Goal: Information Seeking & Learning: Learn about a topic

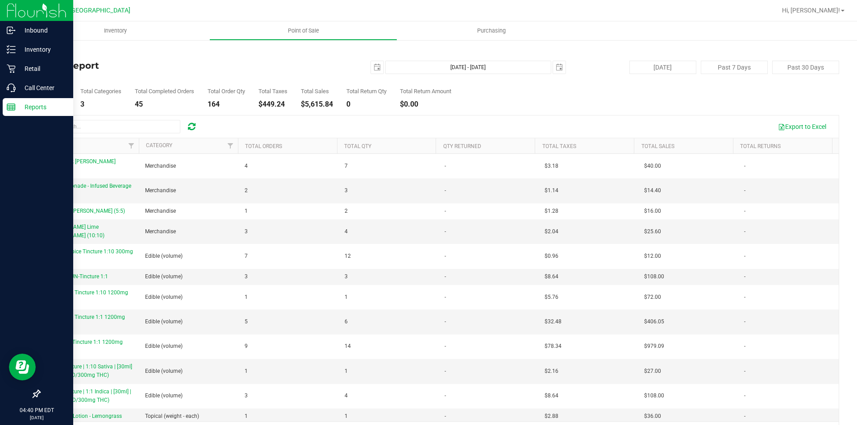
click at [15, 101] on div "Reports" at bounding box center [38, 107] width 70 height 18
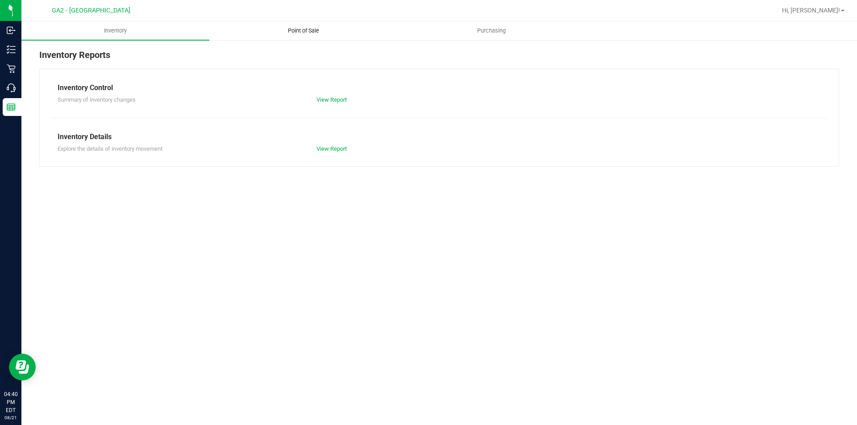
click at [288, 33] on span "Point of Sale" at bounding box center [303, 31] width 55 height 8
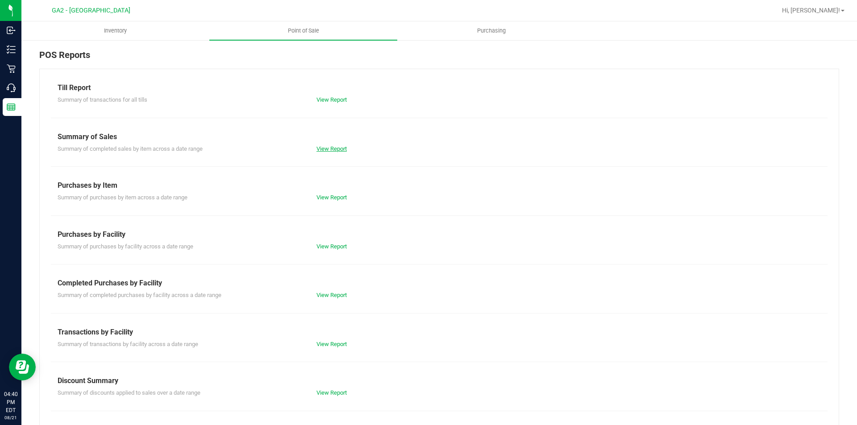
click at [335, 149] on link "View Report" at bounding box center [331, 148] width 30 height 7
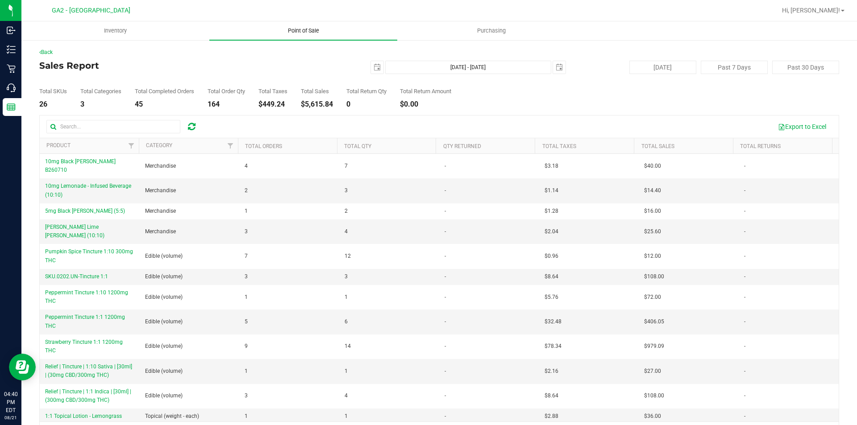
click at [307, 34] on uib-tab-heading "Point of Sale" at bounding box center [303, 30] width 188 height 19
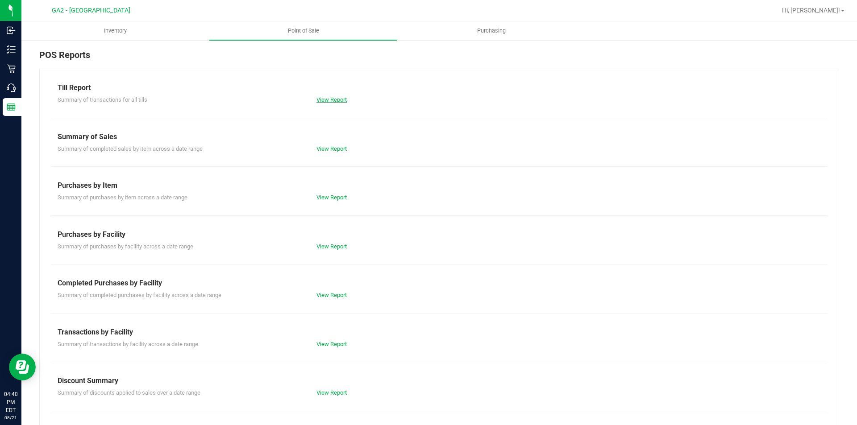
click at [331, 102] on link "View Report" at bounding box center [331, 99] width 30 height 7
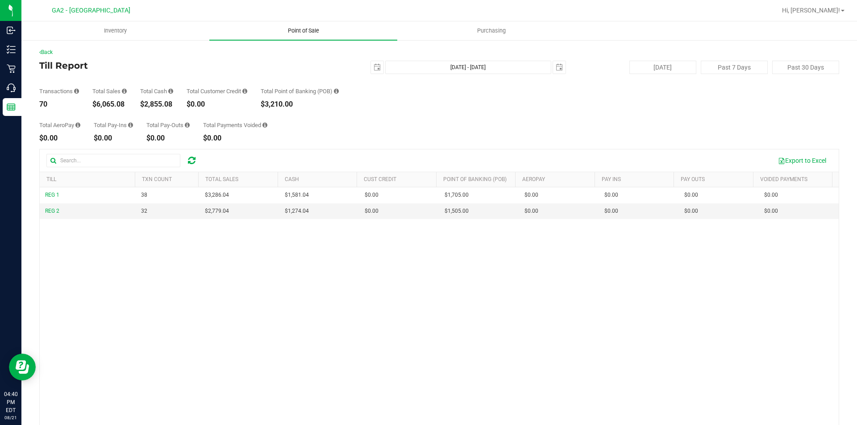
click at [312, 28] on span "Point of Sale" at bounding box center [303, 31] width 55 height 8
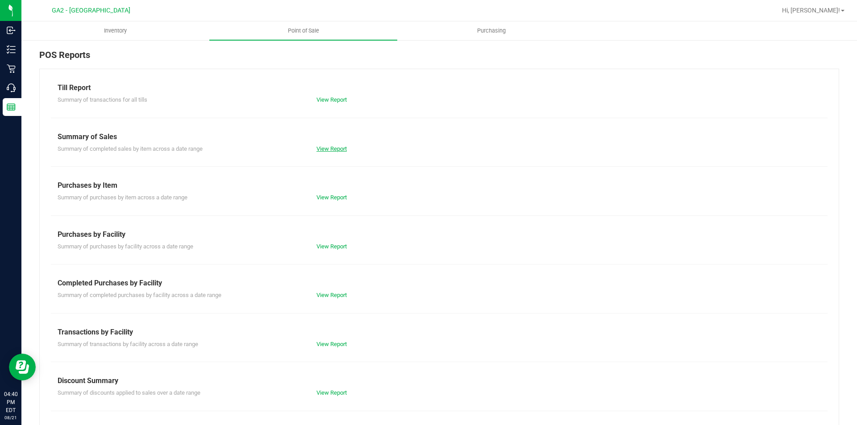
click at [331, 149] on link "View Report" at bounding box center [331, 148] width 30 height 7
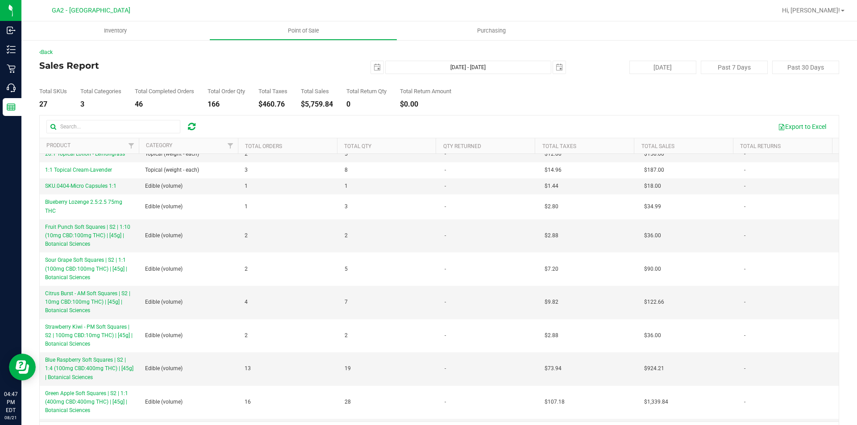
scroll to position [87, 0]
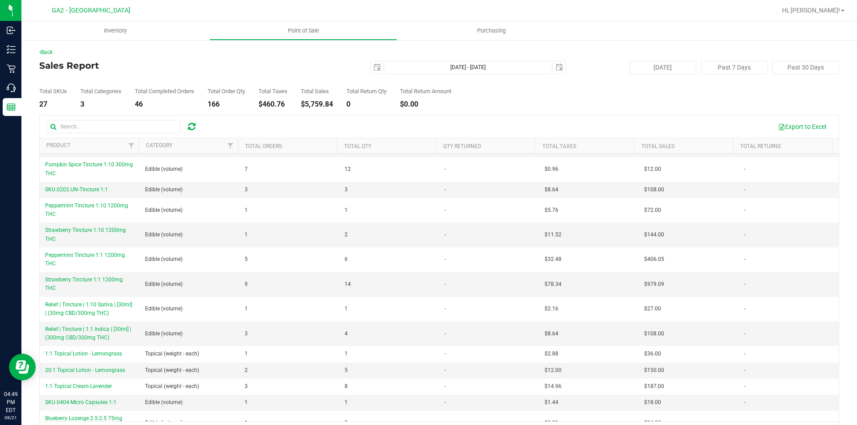
drag, startPoint x: 302, startPoint y: 102, endPoint x: 386, endPoint y: 104, distance: 84.3
click at [386, 104] on div "Total SKUs 27 Total Categories 3 Total Completed Orders 46 Total Order Qty 166 …" at bounding box center [439, 91] width 800 height 34
click at [333, 107] on div "$5,759.84" at bounding box center [317, 104] width 32 height 7
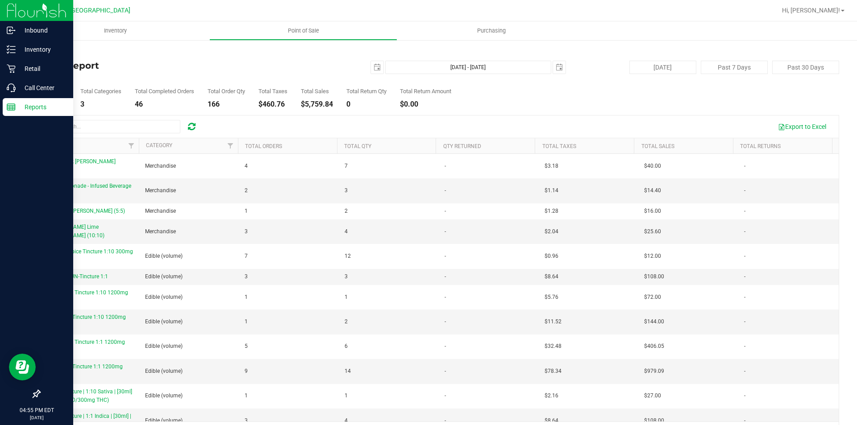
click at [18, 104] on p "Reports" at bounding box center [43, 107] width 54 height 11
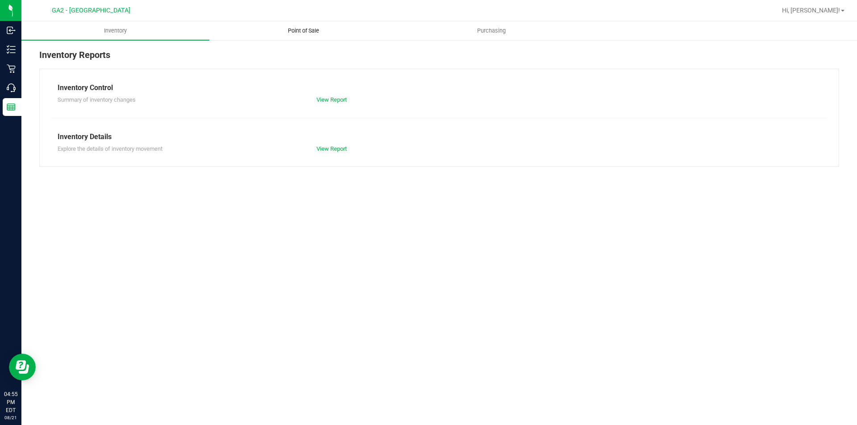
click at [315, 30] on span "Point of Sale" at bounding box center [303, 31] width 55 height 8
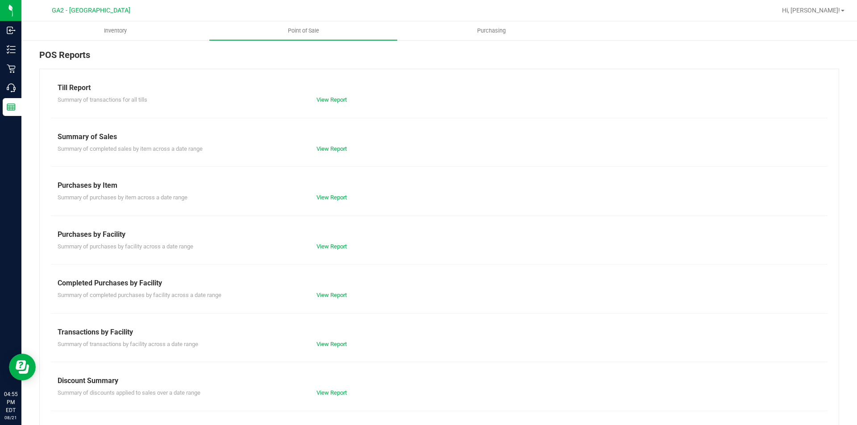
click at [331, 107] on div "Till Report Summary of transactions for all tills View Report Summary of Sales …" at bounding box center [439, 264] width 800 height 391
click at [331, 104] on div "View Report" at bounding box center [439, 99] width 259 height 9
click at [332, 97] on link "View Report" at bounding box center [331, 99] width 30 height 7
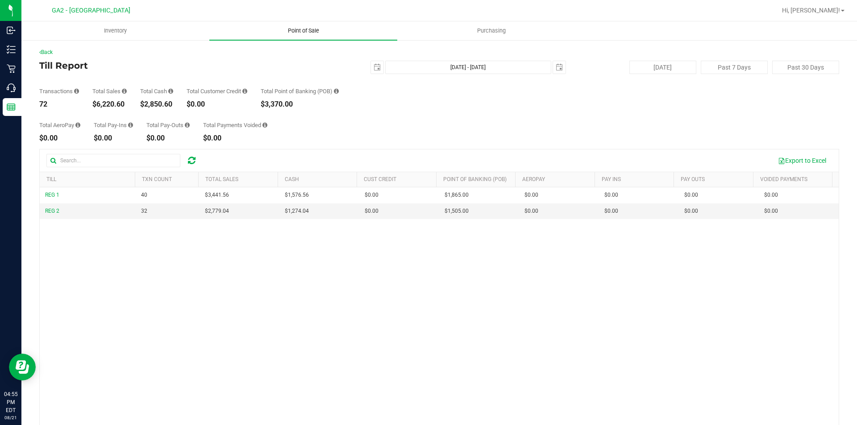
click at [303, 27] on span "Point of Sale" at bounding box center [303, 31] width 55 height 8
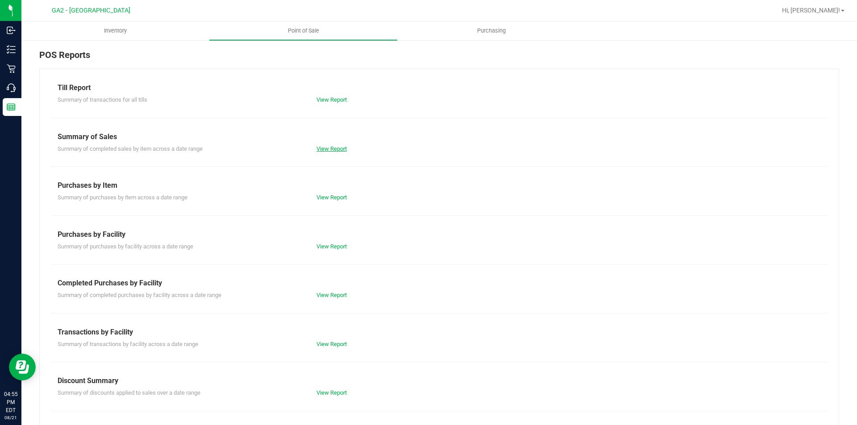
click at [334, 148] on link "View Report" at bounding box center [331, 148] width 30 height 7
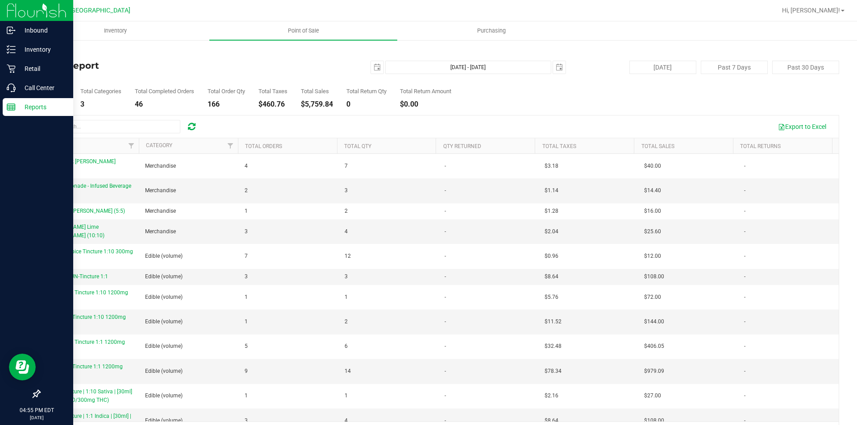
click at [14, 109] on line at bounding box center [11, 109] width 8 height 0
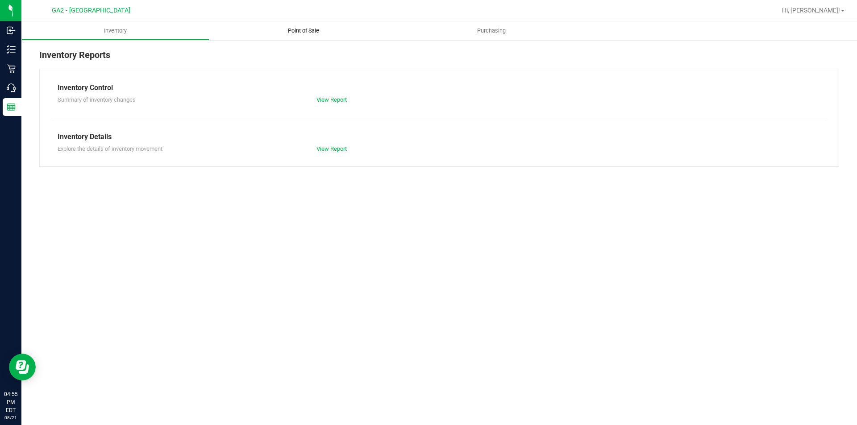
click at [318, 27] on span "Point of Sale" at bounding box center [303, 31] width 55 height 8
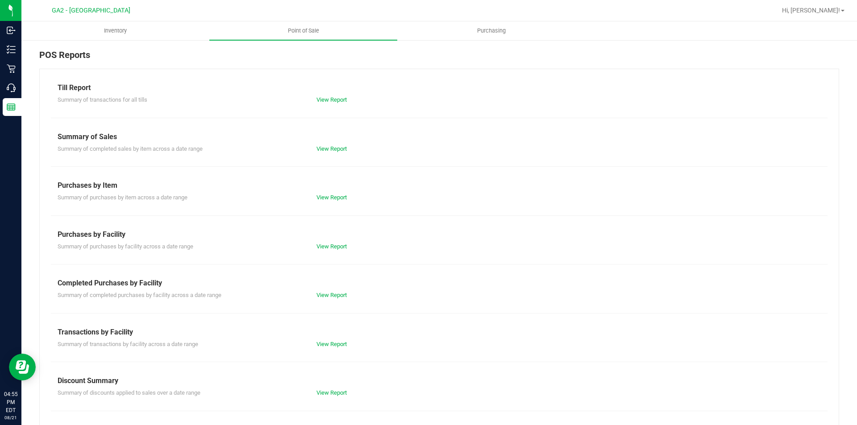
click at [323, 103] on div "View Report" at bounding box center [439, 99] width 259 height 9
click at [323, 102] on link "View Report" at bounding box center [331, 99] width 30 height 7
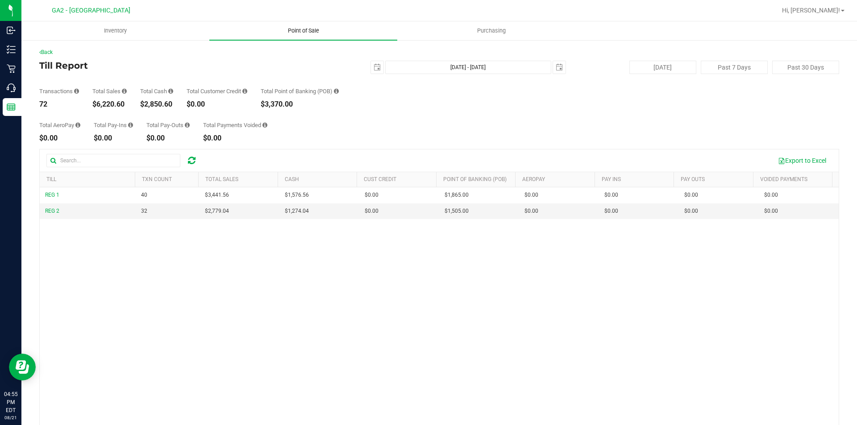
click at [311, 28] on span "Point of Sale" at bounding box center [303, 31] width 55 height 8
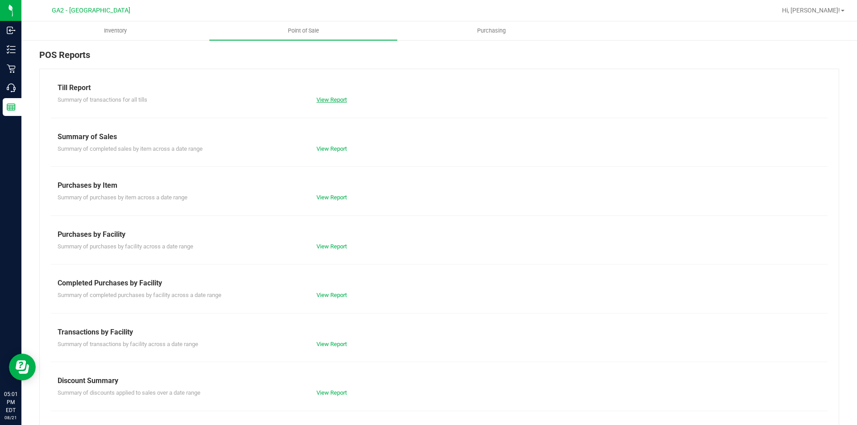
click at [323, 103] on link "View Report" at bounding box center [331, 99] width 30 height 7
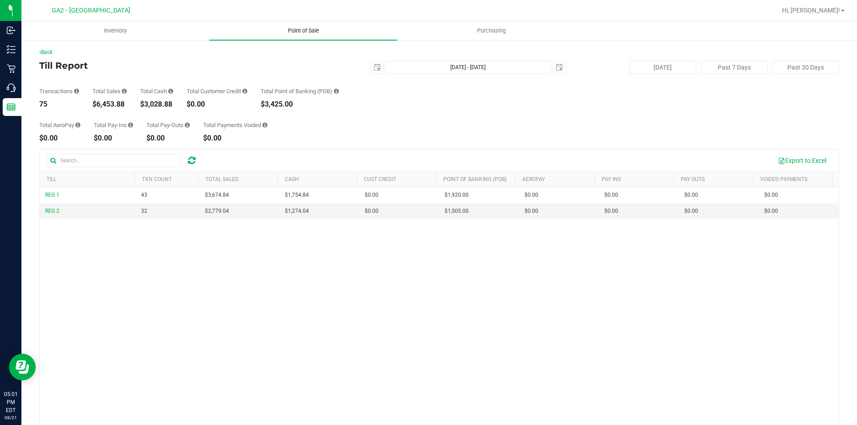
click at [298, 33] on span "Point of Sale" at bounding box center [303, 31] width 55 height 8
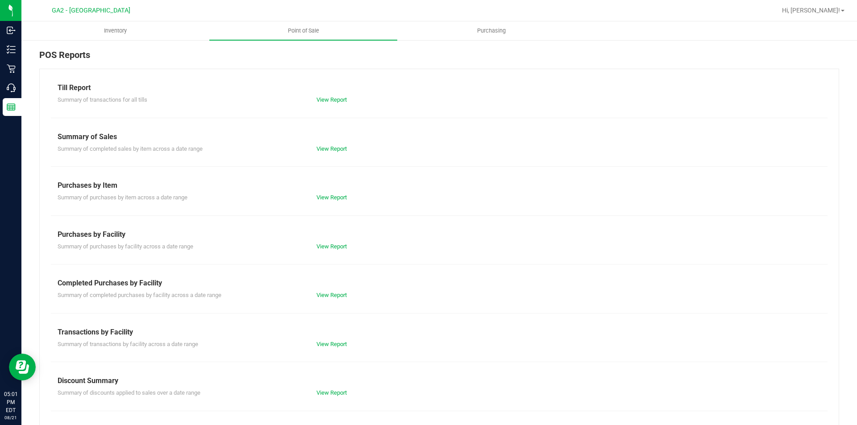
click at [327, 152] on div "View Report" at bounding box center [439, 149] width 259 height 9
click at [327, 147] on link "View Report" at bounding box center [331, 148] width 30 height 7
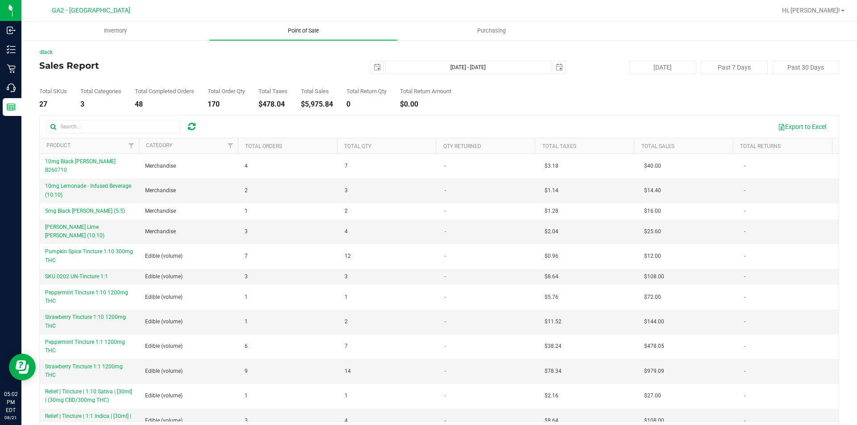
click at [291, 29] on span "Point of Sale" at bounding box center [303, 31] width 55 height 8
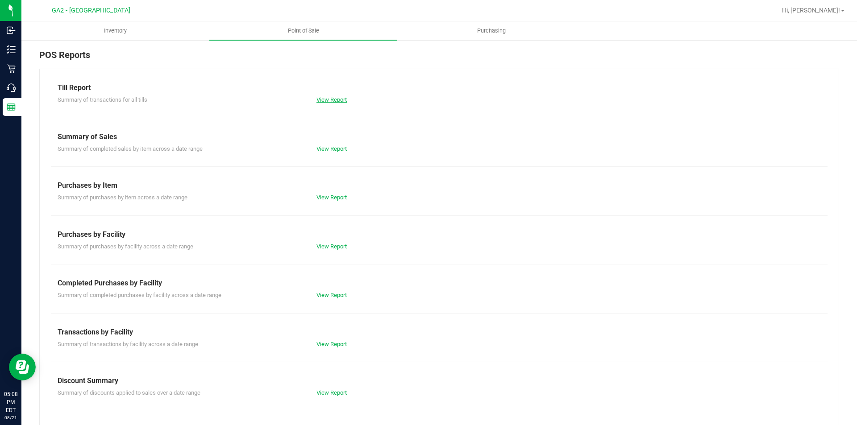
click at [324, 98] on link "View Report" at bounding box center [331, 99] width 30 height 7
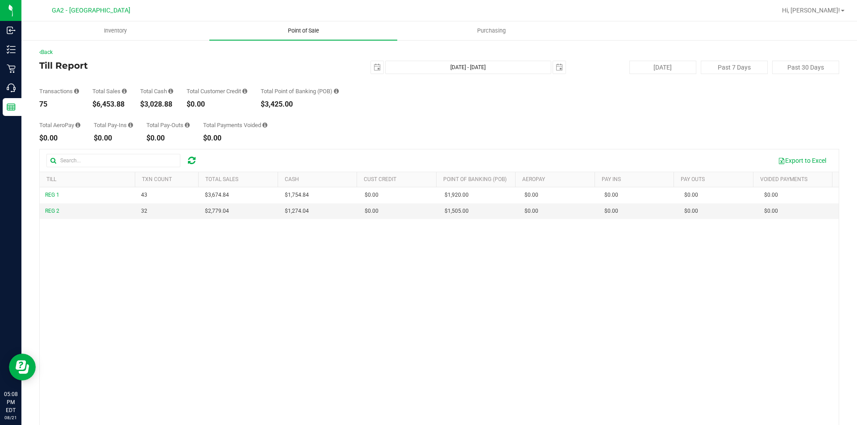
click at [315, 33] on span "Point of Sale" at bounding box center [303, 31] width 55 height 8
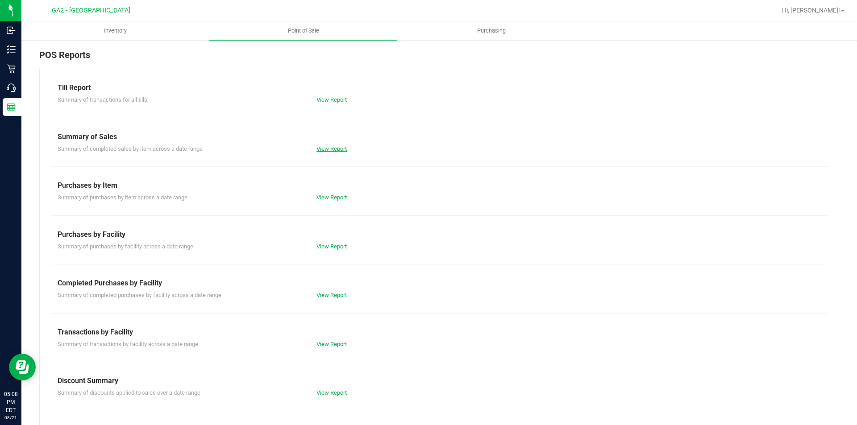
click at [330, 147] on link "View Report" at bounding box center [331, 148] width 30 height 7
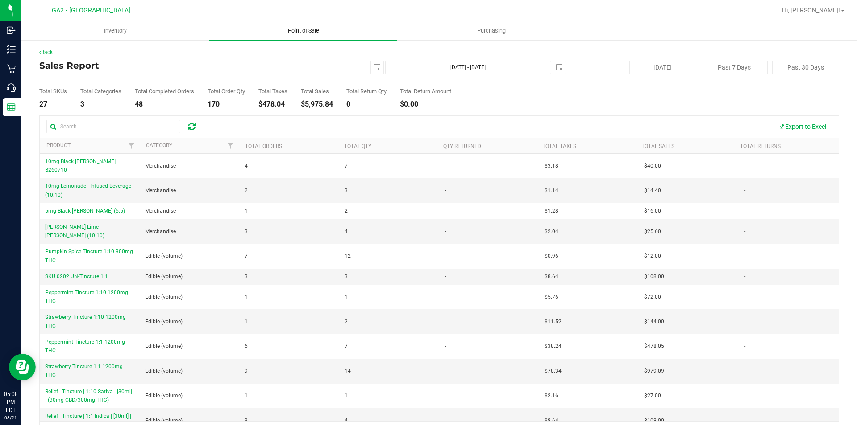
click at [298, 28] on span "Point of Sale" at bounding box center [303, 31] width 55 height 8
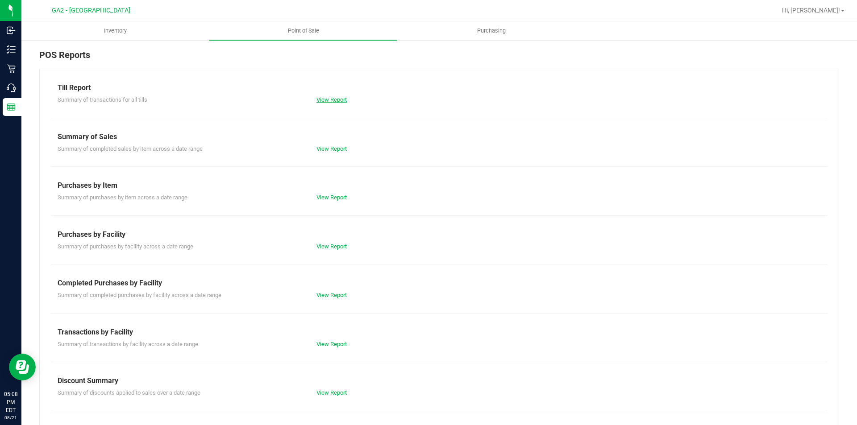
click at [336, 98] on link "View Report" at bounding box center [331, 99] width 30 height 7
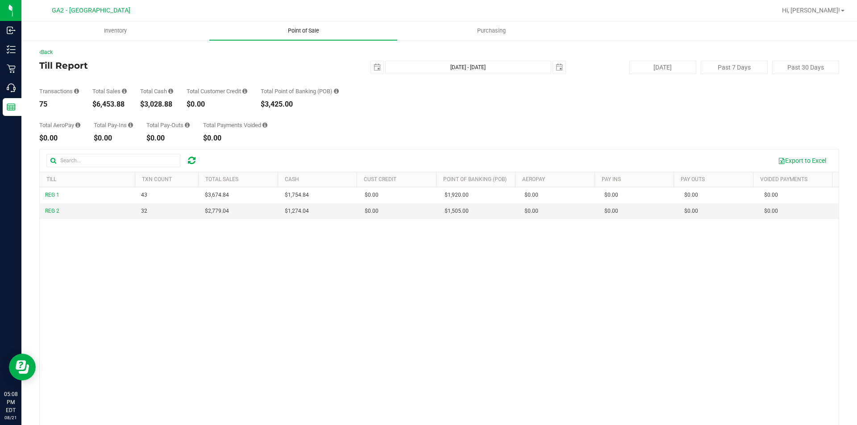
click at [318, 30] on span "Point of Sale" at bounding box center [303, 31] width 55 height 8
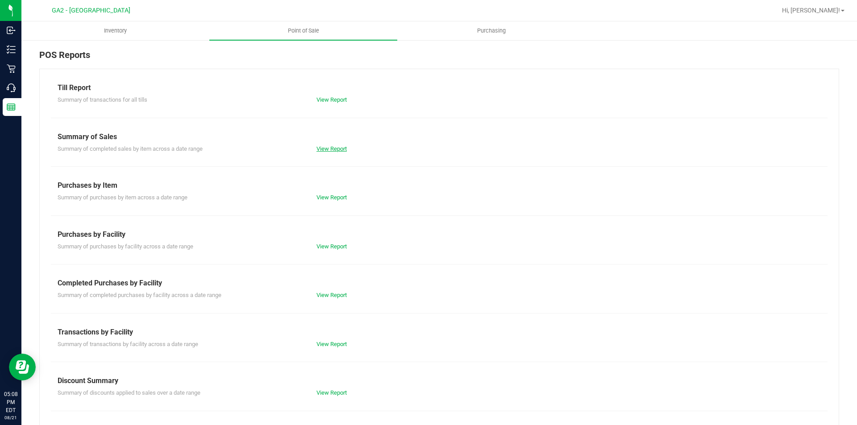
click at [342, 147] on link "View Report" at bounding box center [331, 148] width 30 height 7
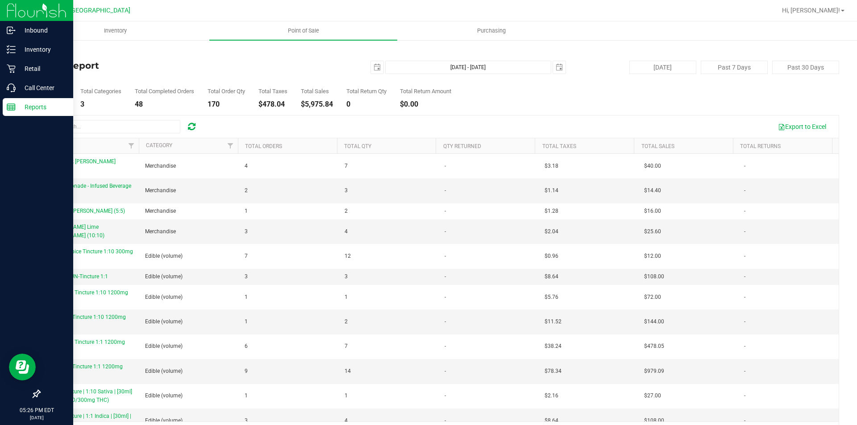
click at [23, 107] on p "Reports" at bounding box center [43, 107] width 54 height 11
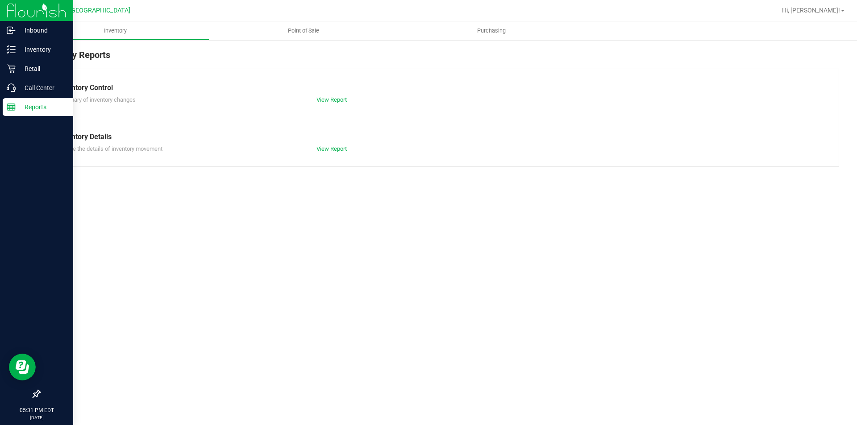
click at [28, 110] on p "Reports" at bounding box center [43, 107] width 54 height 11
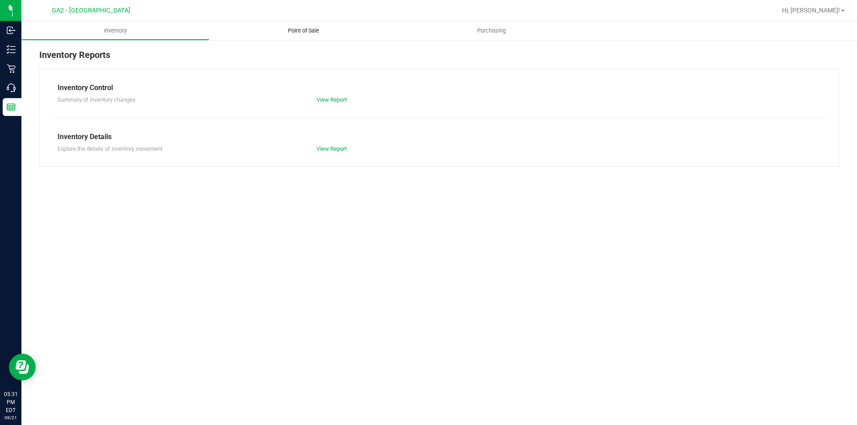
click at [319, 28] on span "Point of Sale" at bounding box center [303, 31] width 55 height 8
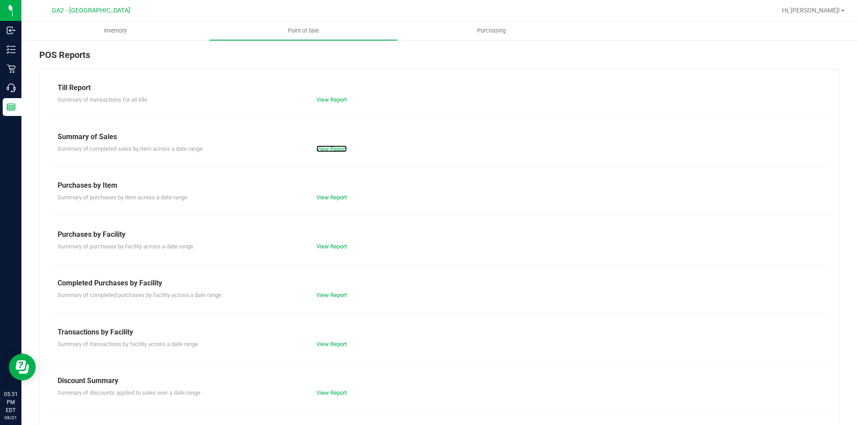
click at [330, 150] on link "View Report" at bounding box center [331, 148] width 30 height 7
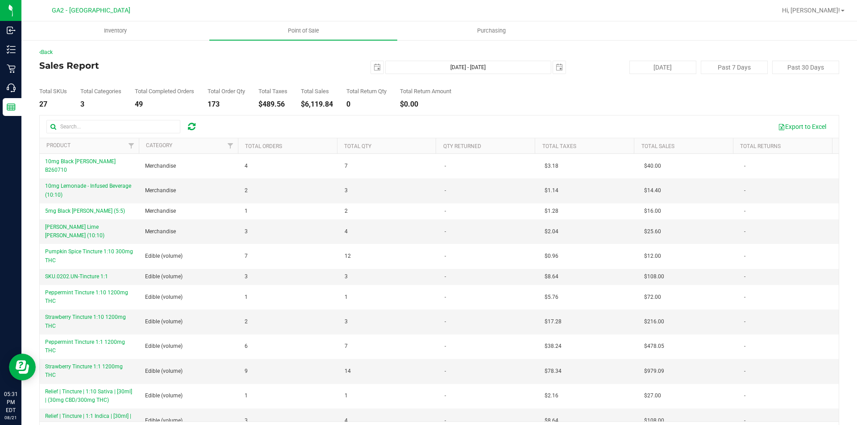
click at [513, 98] on div "Total SKUs 27 Total Categories 3 Total Completed Orders 49 Total Order Qty 173 …" at bounding box center [439, 91] width 800 height 34
click at [51, 33] on uib-tab-heading "Inventory" at bounding box center [115, 30] width 188 height 19
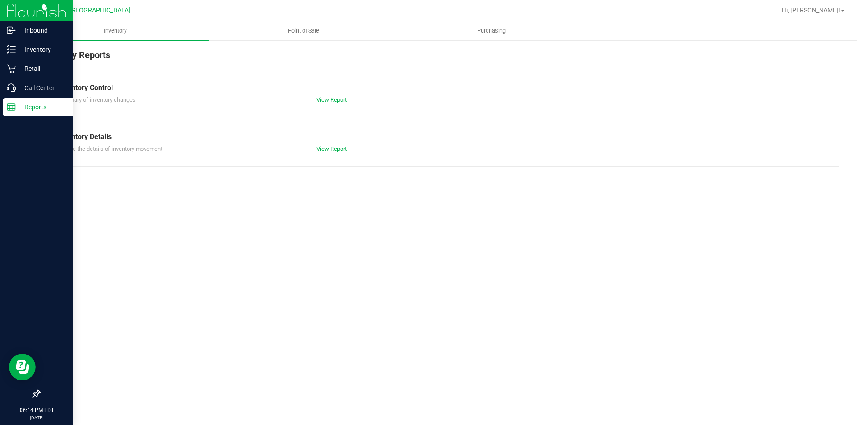
click at [8, 106] on icon at bounding box center [11, 107] width 9 height 9
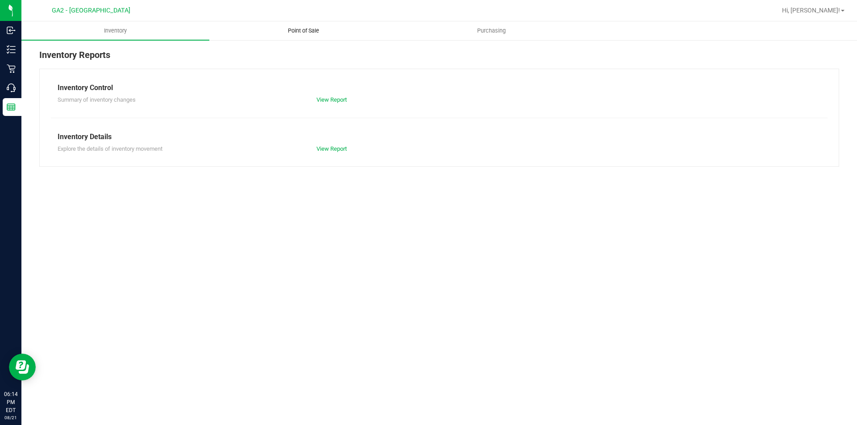
click at [315, 34] on span "Point of Sale" at bounding box center [303, 31] width 55 height 8
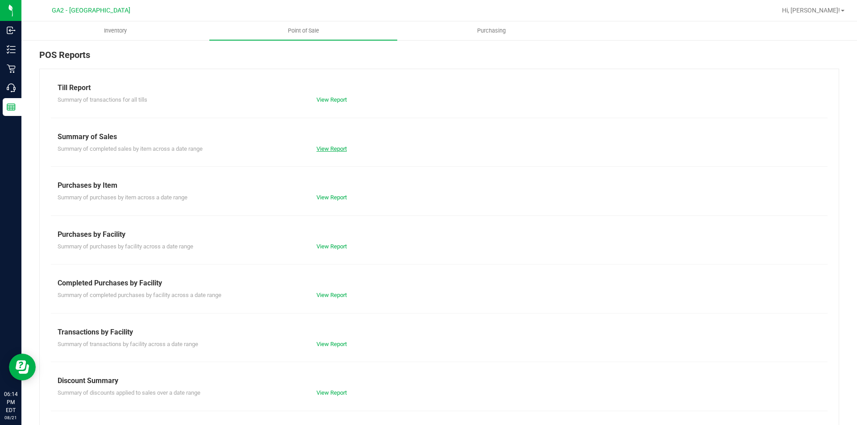
click at [329, 150] on link "View Report" at bounding box center [331, 148] width 30 height 7
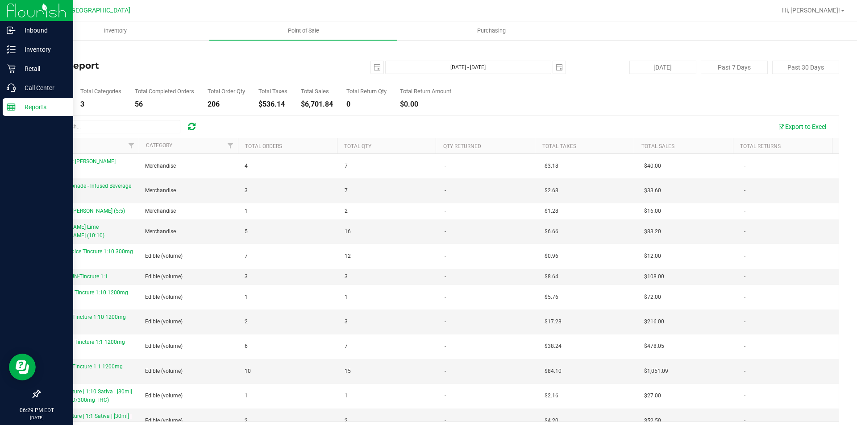
click at [30, 109] on p "Reports" at bounding box center [43, 107] width 54 height 11
